Goal: Information Seeking & Learning: Find specific fact

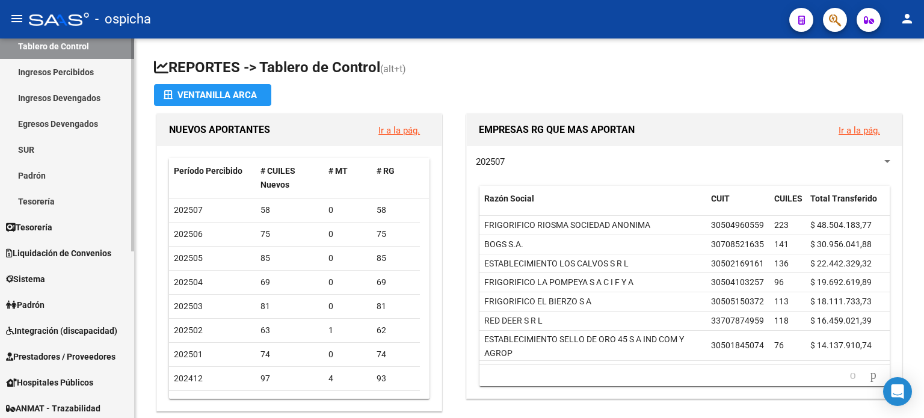
scroll to position [120, 0]
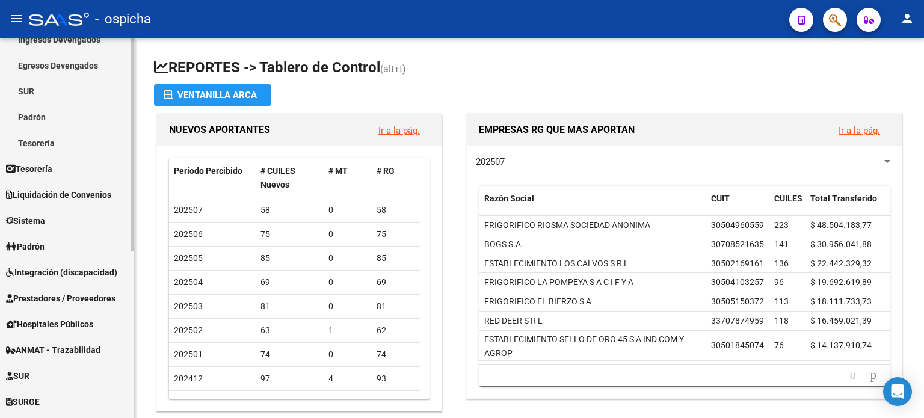
click at [45, 243] on span "Padrón" at bounding box center [25, 246] width 39 height 13
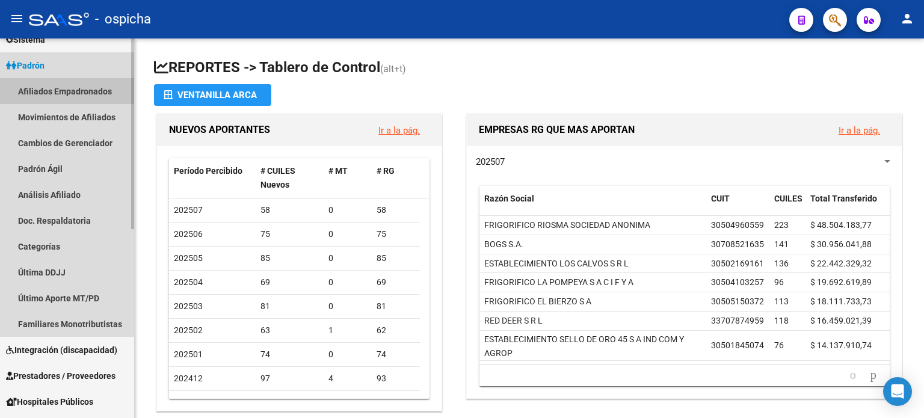
click at [67, 90] on link "Afiliados Empadronados" at bounding box center [67, 91] width 134 height 26
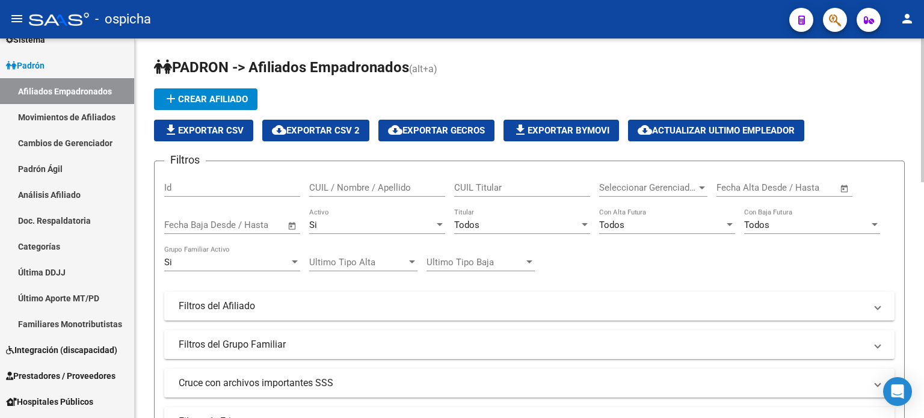
click at [339, 187] on input "CUIL / Nombre / Apellido" at bounding box center [377, 187] width 136 height 11
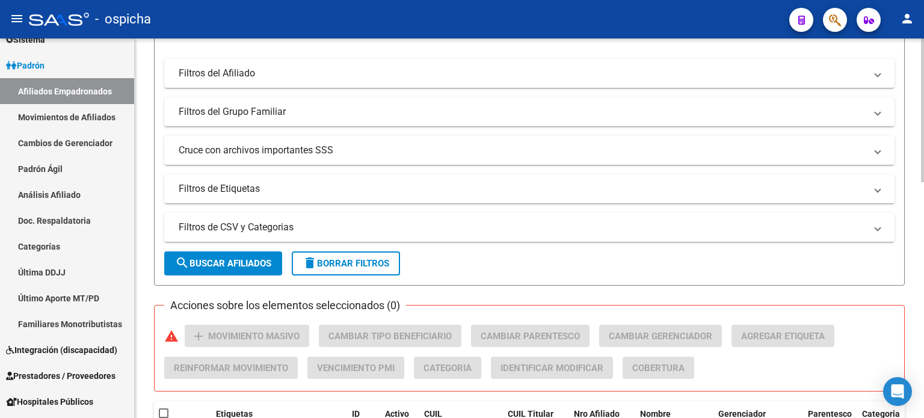
scroll to position [241, 0]
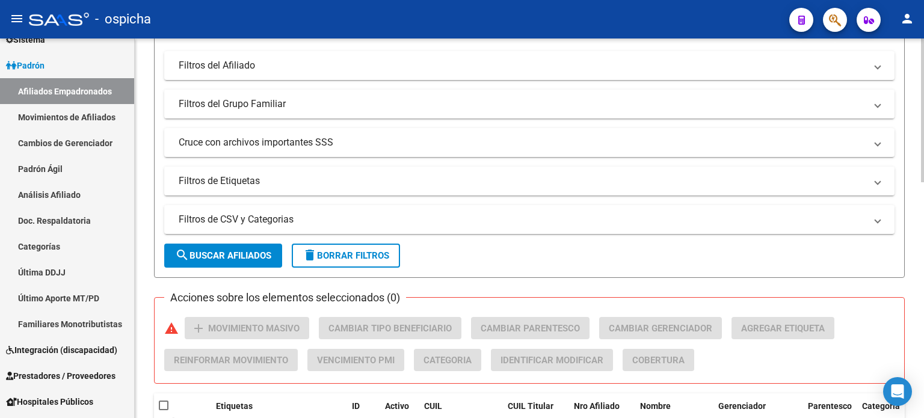
click at [248, 259] on span "search Buscar Afiliados" at bounding box center [223, 255] width 96 height 11
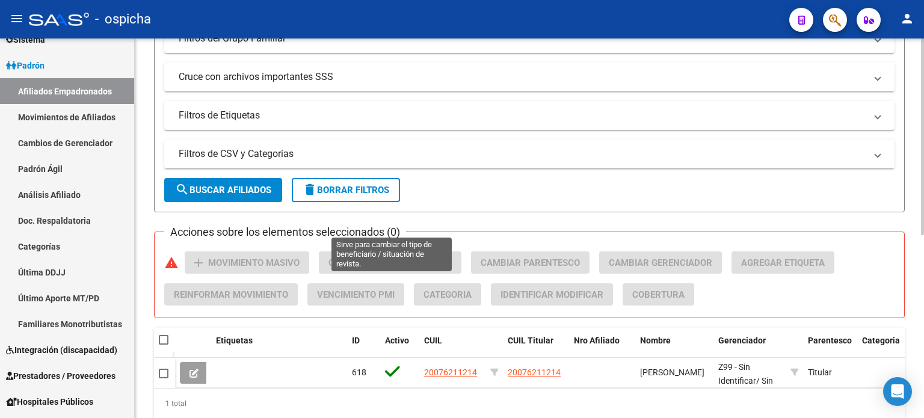
scroll to position [353, 0]
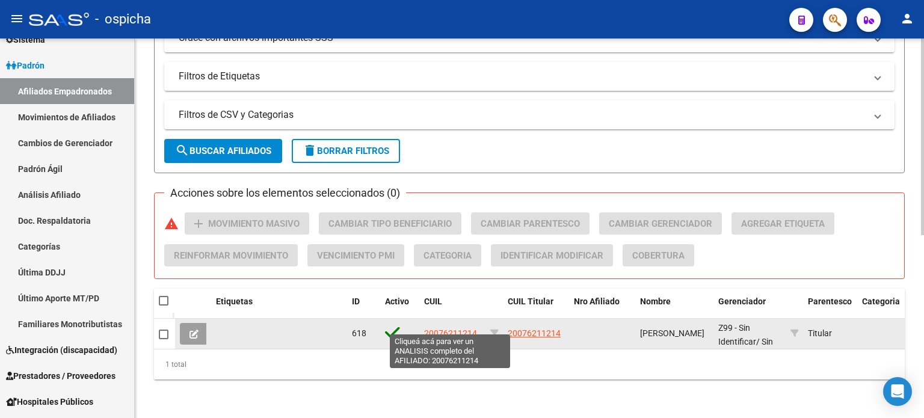
click at [441, 329] on span "20076211214" at bounding box center [450, 334] width 53 height 10
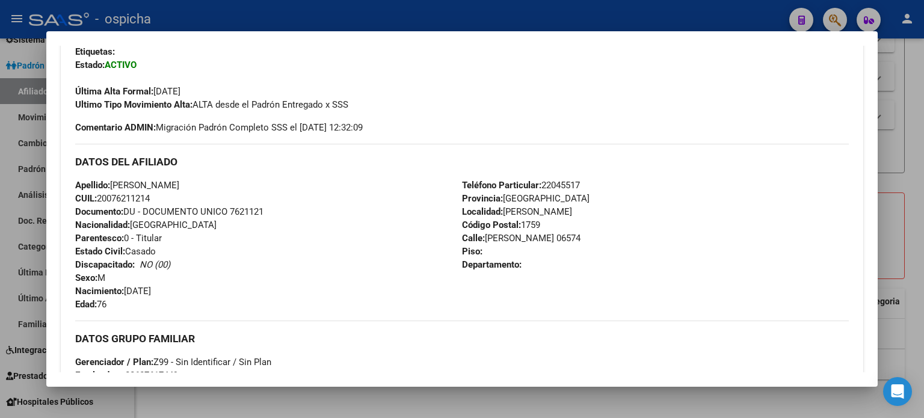
scroll to position [361, 0]
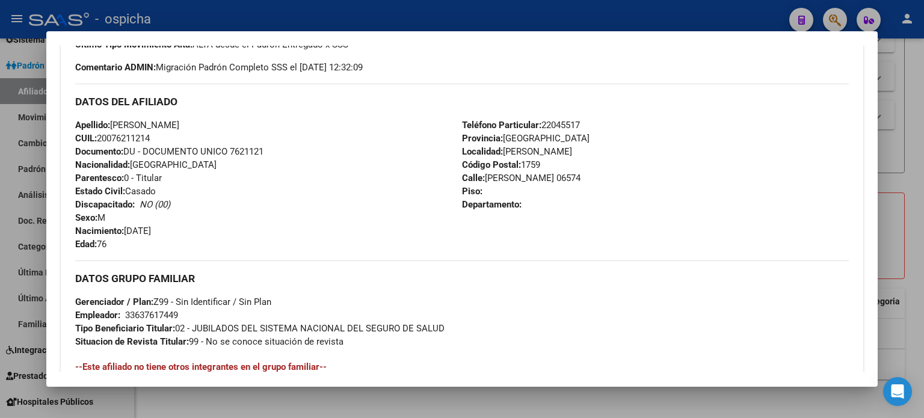
drag, startPoint x: 77, startPoint y: 101, endPoint x: 585, endPoint y: 233, distance: 524.9
click at [585, 233] on div "DATOS DEL AFILIADO Apellido: [PERSON_NAME]: 20076211214 Documento: DU - DOCUMEN…" at bounding box center [462, 167] width 774 height 167
copy div "DATOS DEL AFILIADO Apellido: [PERSON_NAME]: 20076211214 Documento: DU - DOCUMEN…"
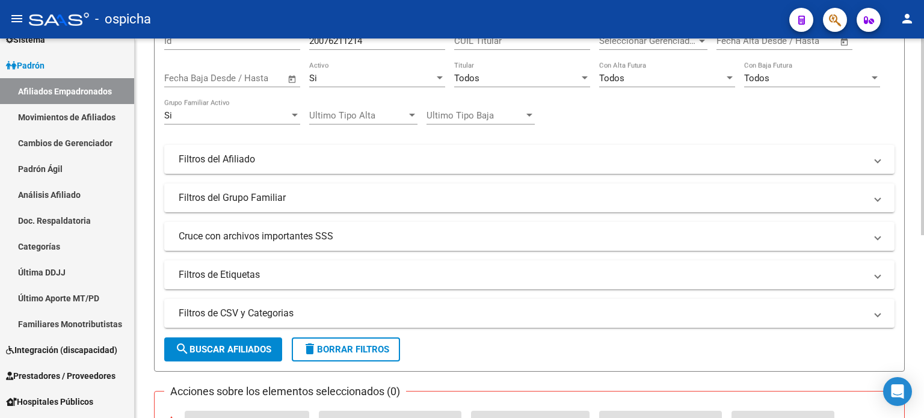
scroll to position [0, 0]
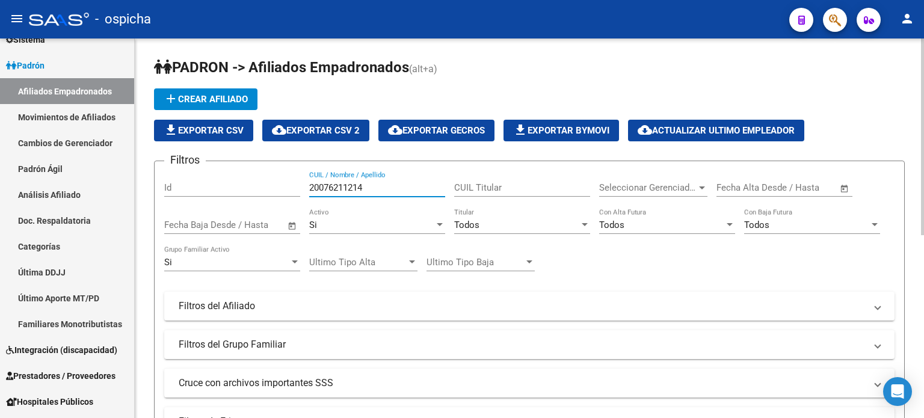
drag, startPoint x: 385, startPoint y: 183, endPoint x: 261, endPoint y: 179, distance: 124.1
click at [261, 179] on div "Filtros Id 20076211214 CUIL / Nombre / Apellido CUIL Titular Seleccionar Gerenc…" at bounding box center [529, 303] width 731 height 265
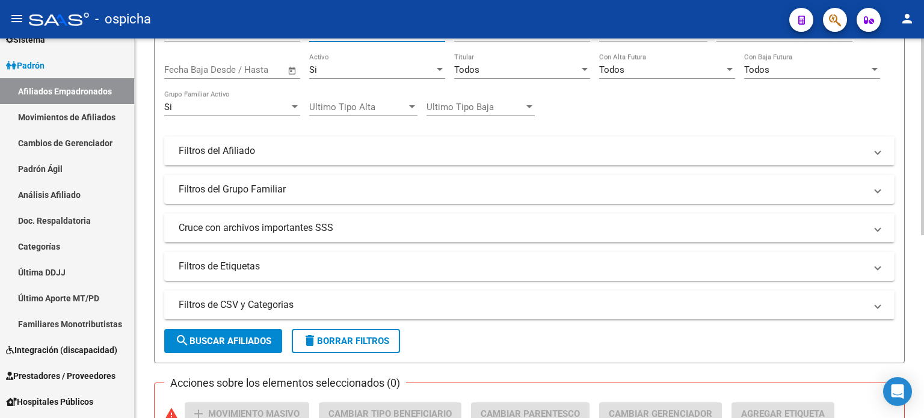
scroll to position [181, 0]
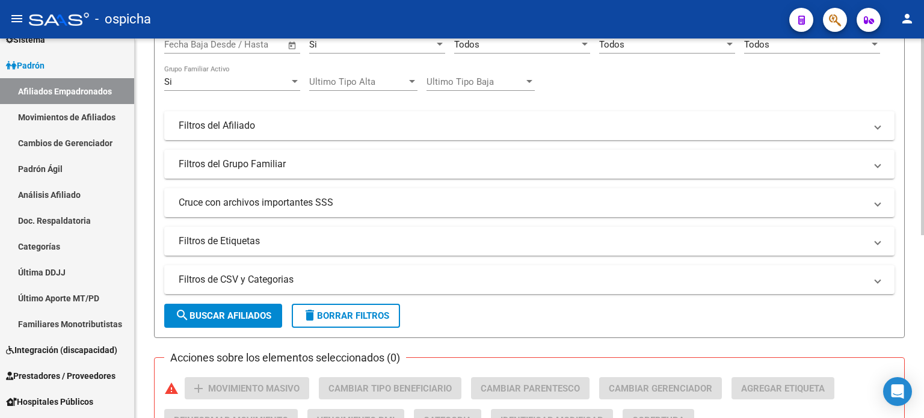
type input "20168595078"
click at [206, 305] on button "search Buscar Afiliados" at bounding box center [223, 316] width 118 height 24
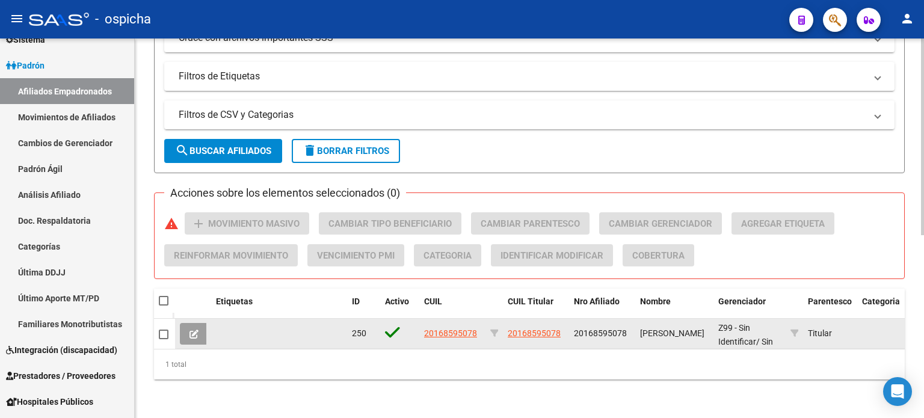
scroll to position [353, 0]
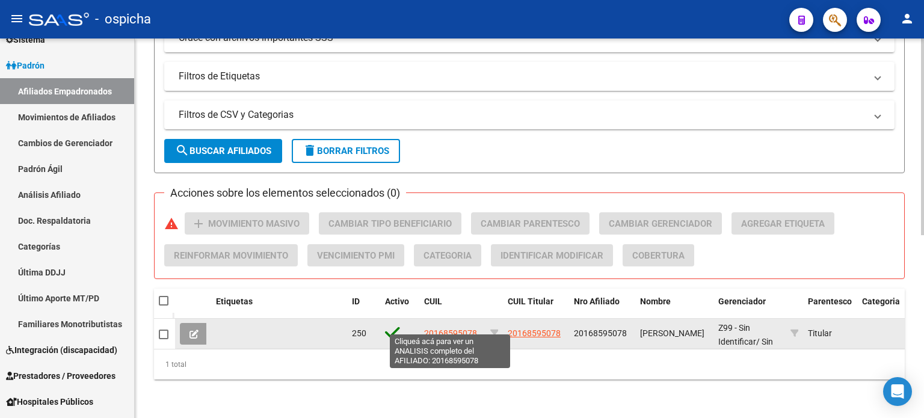
click at [446, 329] on span "20168595078" at bounding box center [450, 334] width 53 height 10
type textarea "20168595078"
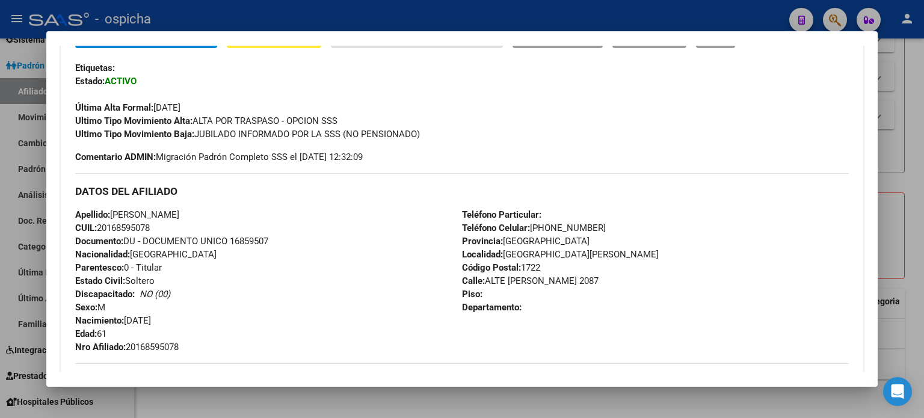
scroll to position [301, 0]
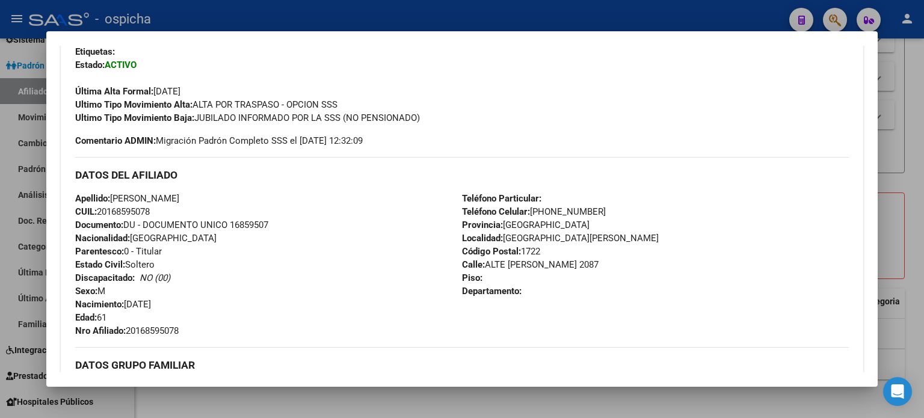
drag, startPoint x: 76, startPoint y: 175, endPoint x: 522, endPoint y: 284, distance: 459.7
click at [538, 299] on div "DATOS DEL AFILIADO Apellido: [PERSON_NAME]: 20168595078 Documento: DU - DOCUMEN…" at bounding box center [462, 247] width 774 height 181
copy div "DATOS DEL AFILIADO Apellido: [PERSON_NAME]: 20168595078 Documento: DU - DOCUMEN…"
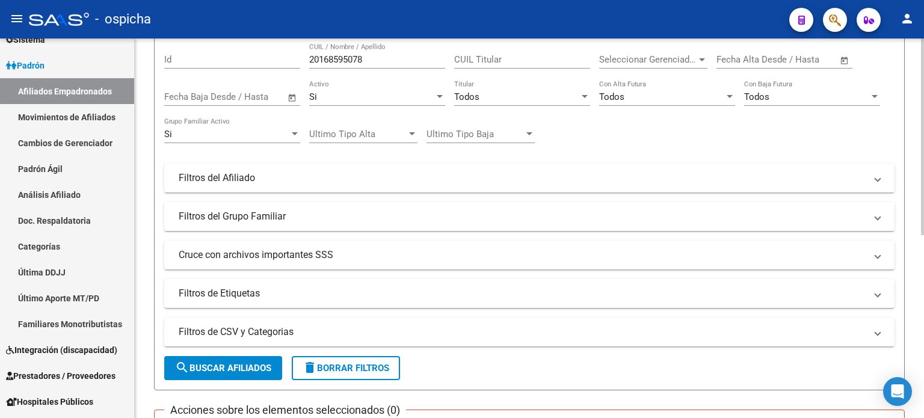
scroll to position [0, 0]
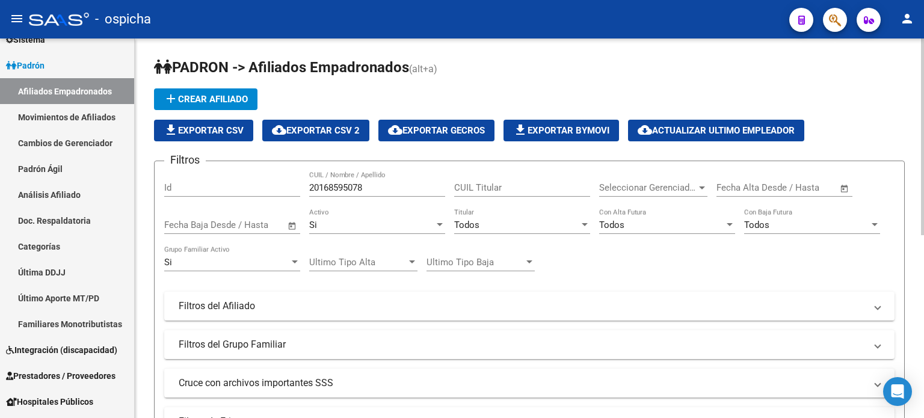
drag, startPoint x: 371, startPoint y: 192, endPoint x: 332, endPoint y: 190, distance: 38.6
click at [299, 192] on div "Filtros Id 20168595078 CUIL / Nombre / Apellido CUIL Titular Seleccionar Gerenc…" at bounding box center [529, 303] width 731 height 265
click at [374, 190] on input "20168595078" at bounding box center [377, 187] width 136 height 11
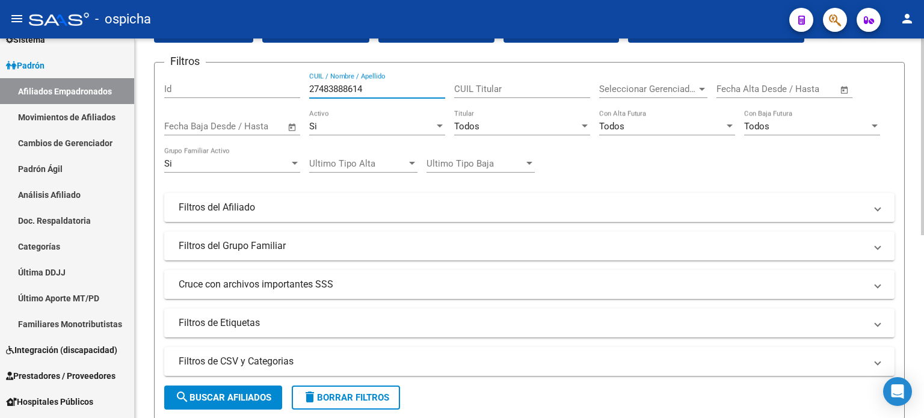
scroll to position [181, 0]
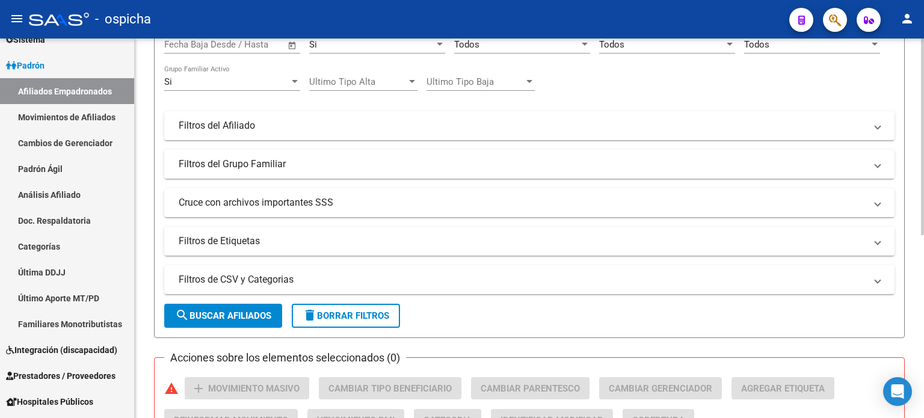
type input "27483888614"
drag, startPoint x: 241, startPoint y: 320, endPoint x: 267, endPoint y: 320, distance: 25.3
click at [241, 320] on span "search Buscar Afiliados" at bounding box center [223, 316] width 96 height 11
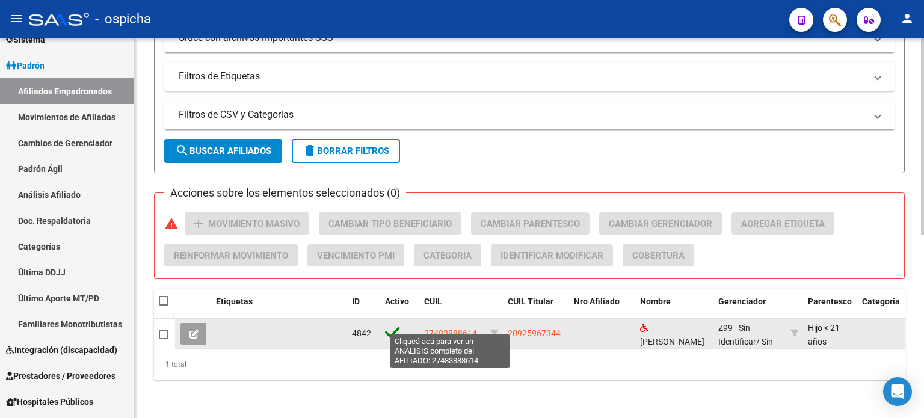
click at [462, 329] on span "27483888614" at bounding box center [450, 334] width 53 height 10
type textarea "27483888614"
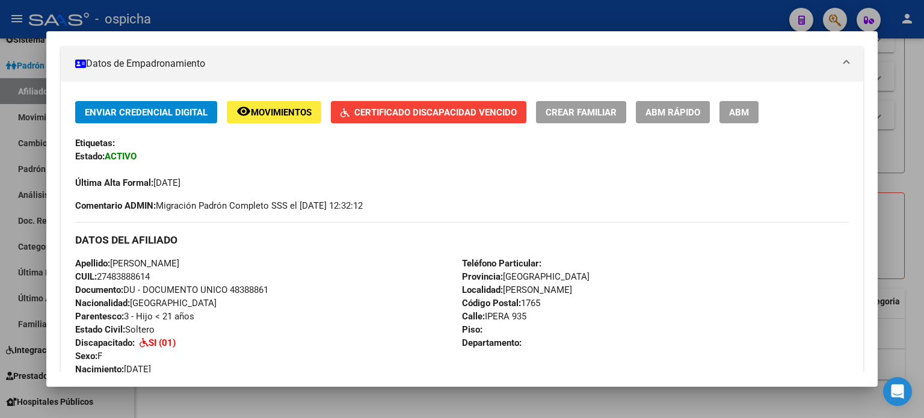
scroll to position [361, 0]
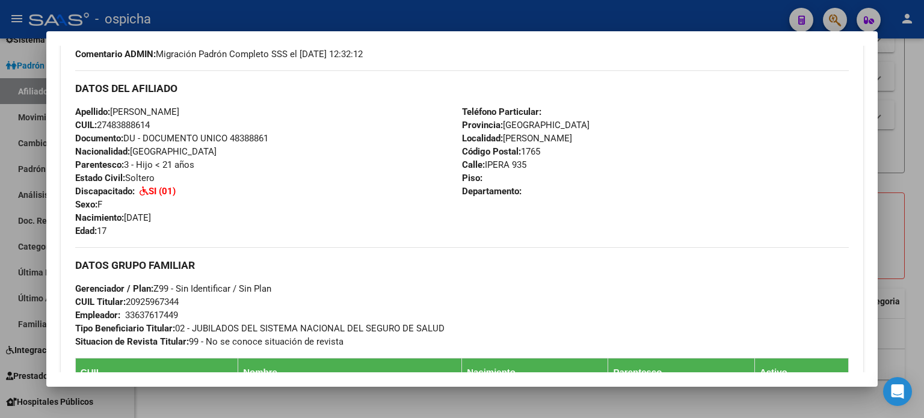
drag, startPoint x: 75, startPoint y: 88, endPoint x: 533, endPoint y: 187, distance: 469.1
click at [533, 187] on div "DATOS DEL AFILIADO Apellido: [PERSON_NAME] CUIL: 27483888614 Documento: DU - DO…" at bounding box center [462, 153] width 774 height 167
copy div "DATOS DEL AFILIADO Apellido: [PERSON_NAME] CUIL: 27483888614 Documento: DU - DO…"
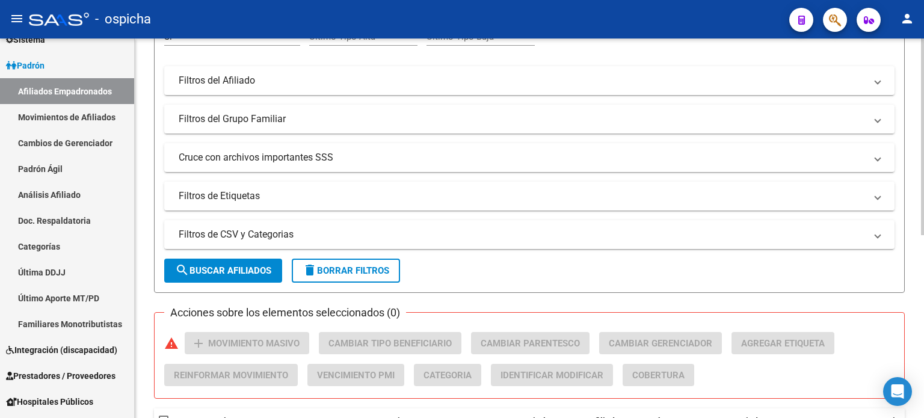
scroll to position [0, 0]
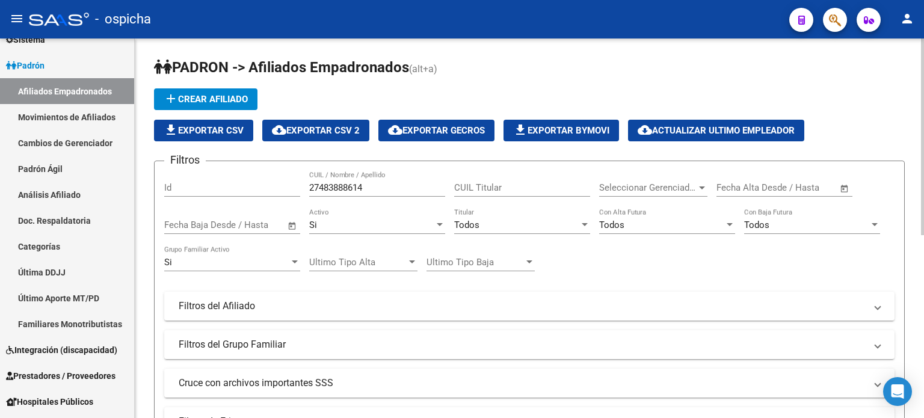
drag, startPoint x: 374, startPoint y: 181, endPoint x: 361, endPoint y: 184, distance: 13.5
click at [361, 184] on div "27483888614 CUIL / Nombre / Apellido" at bounding box center [377, 184] width 136 height 26
drag, startPoint x: 371, startPoint y: 193, endPoint x: 314, endPoint y: 193, distance: 57.2
click at [314, 193] on div "27483888614 CUIL / Nombre / Apellido" at bounding box center [377, 184] width 136 height 26
drag, startPoint x: 376, startPoint y: 185, endPoint x: 308, endPoint y: 185, distance: 67.4
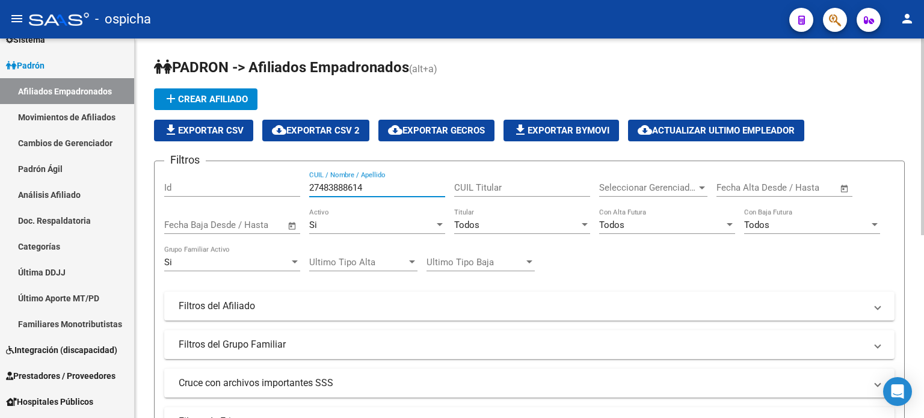
click at [308, 185] on div "Filtros Id 27483888614 CUIL / Nombre / Apellido CUIL Titular Seleccionar Gerenc…" at bounding box center [529, 303] width 731 height 265
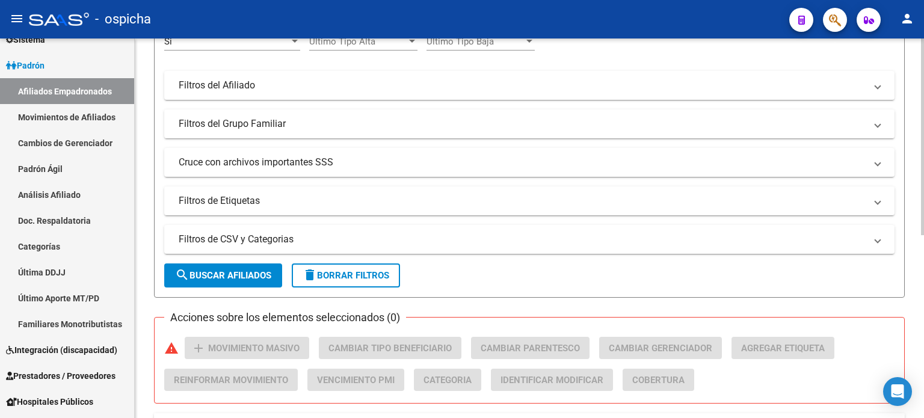
scroll to position [241, 0]
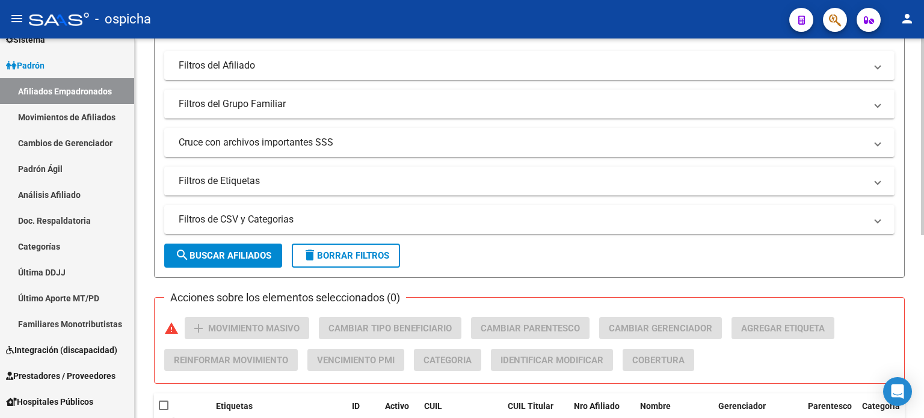
type input "27230981952"
click at [241, 255] on span "search Buscar Afiliados" at bounding box center [223, 255] width 96 height 11
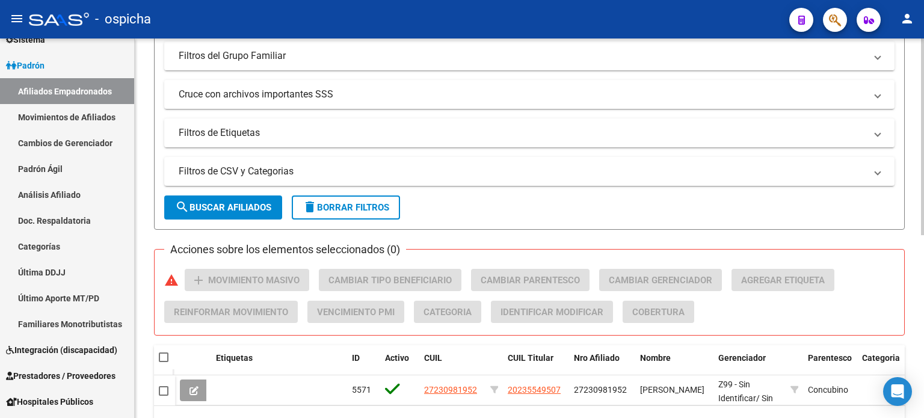
scroll to position [353, 0]
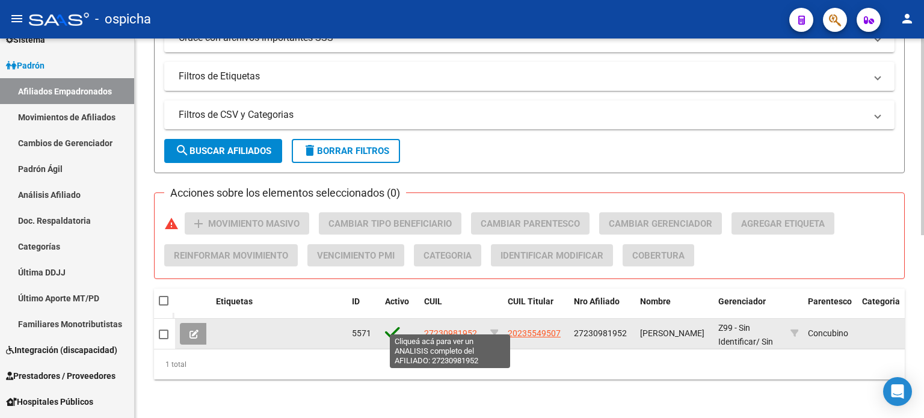
click at [445, 329] on span "27230981952" at bounding box center [450, 334] width 53 height 10
type textarea "27230981952"
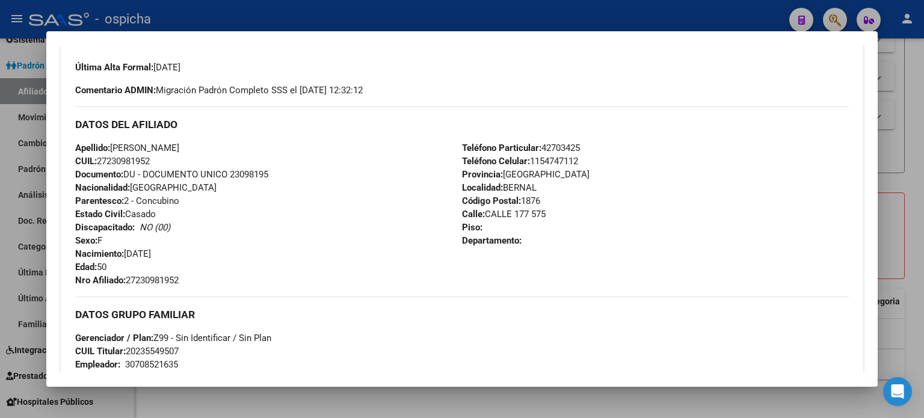
scroll to position [347, 0]
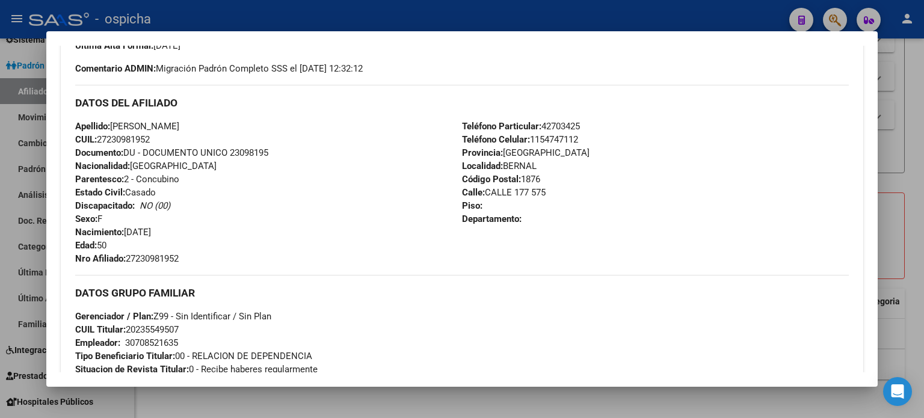
drag, startPoint x: 76, startPoint y: 104, endPoint x: 545, endPoint y: 221, distance: 483.8
click at [545, 221] on div "DATOS DEL AFILIADO Apellido: [PERSON_NAME] CUIL: 27230981952 Documento: DU - DO…" at bounding box center [462, 175] width 774 height 181
copy div "DATOS DEL AFILIADO Apellido: [PERSON_NAME] CUIL: 27230981952 Documento: DU - DO…"
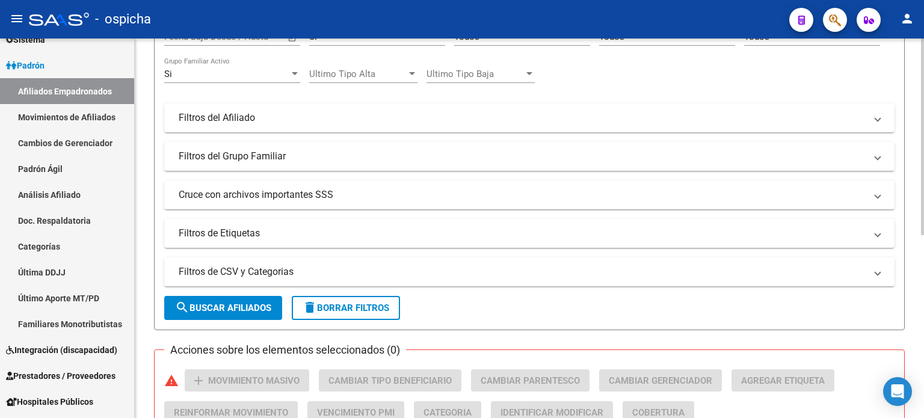
scroll to position [52, 0]
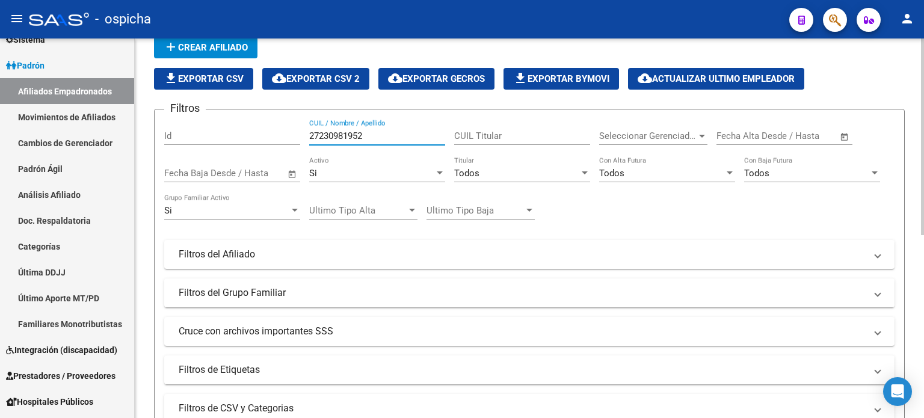
drag, startPoint x: 372, startPoint y: 134, endPoint x: 315, endPoint y: 134, distance: 56.6
click at [315, 134] on input "27230981952" at bounding box center [377, 136] width 136 height 11
type input "2"
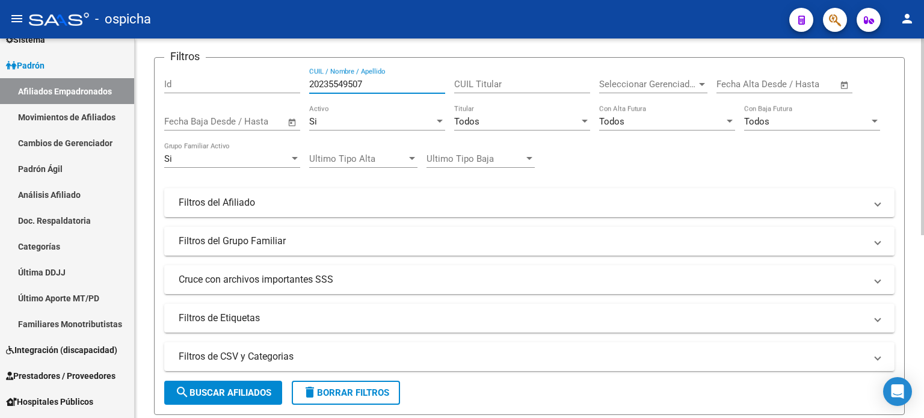
scroll to position [172, 0]
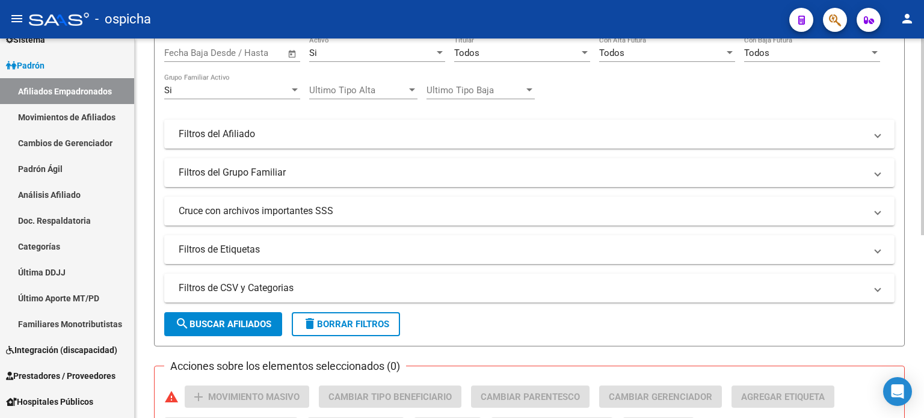
type input "20235549507"
click at [242, 327] on span "search Buscar Afiliados" at bounding box center [223, 324] width 96 height 11
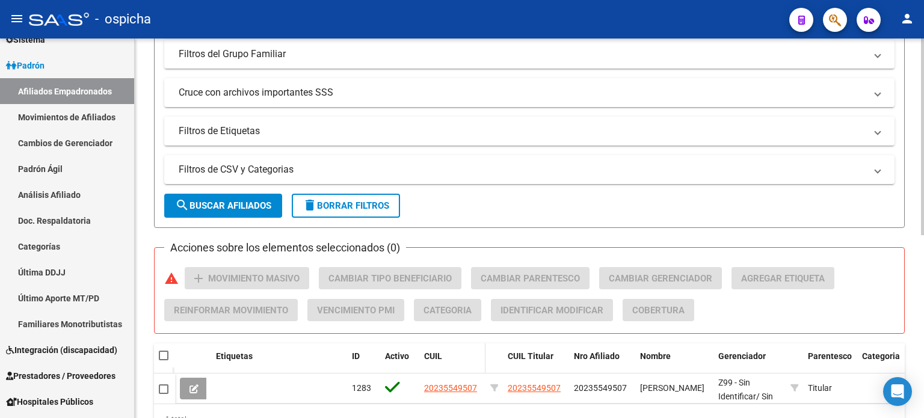
scroll to position [353, 0]
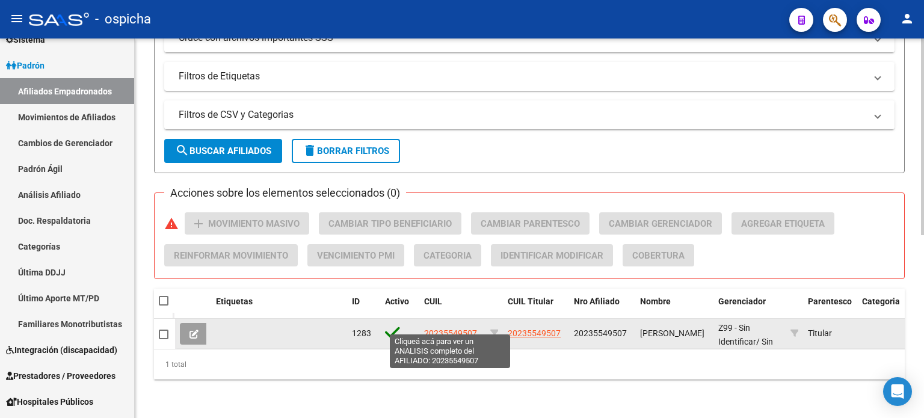
click at [450, 329] on span "20235549507" at bounding box center [450, 334] width 53 height 10
type textarea "20235549507"
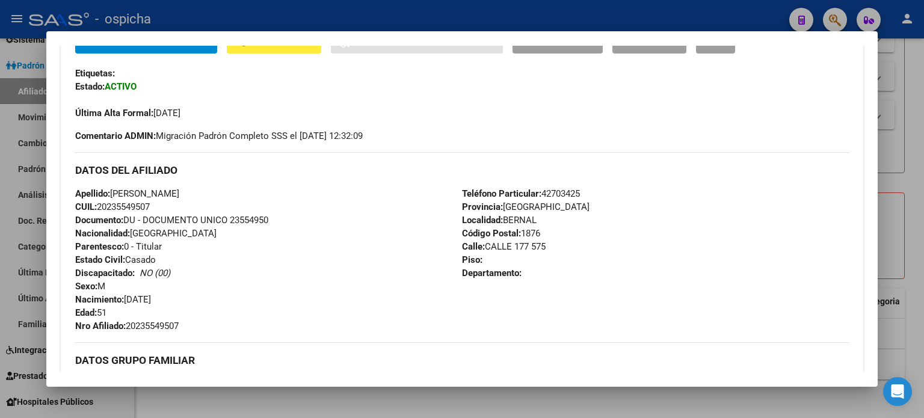
scroll to position [301, 0]
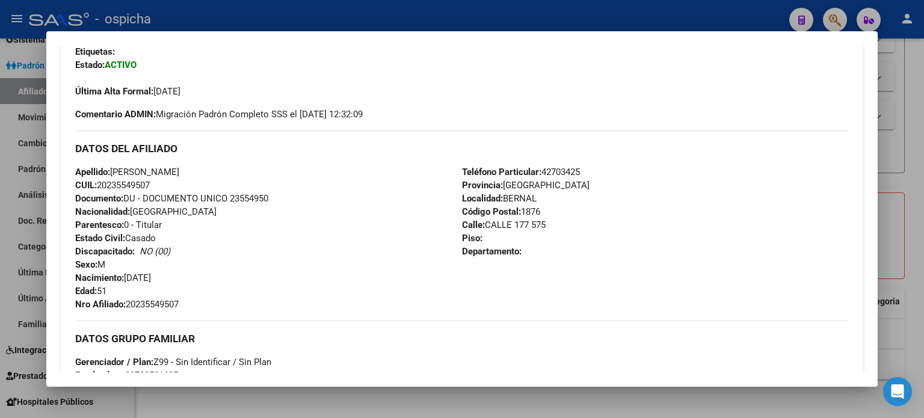
drag, startPoint x: 76, startPoint y: 148, endPoint x: 621, endPoint y: 263, distance: 556.7
click at [621, 263] on div "DATOS DEL AFILIADO Apellido: [PERSON_NAME] CUIL: 20235549507 Documento: DU - DO…" at bounding box center [462, 221] width 774 height 181
copy div "DATOS DEL AFILIADO Apellido: [PERSON_NAME] CUIL: 20235549507 Documento: DU - DO…"
